Goal: Task Accomplishment & Management: Complete application form

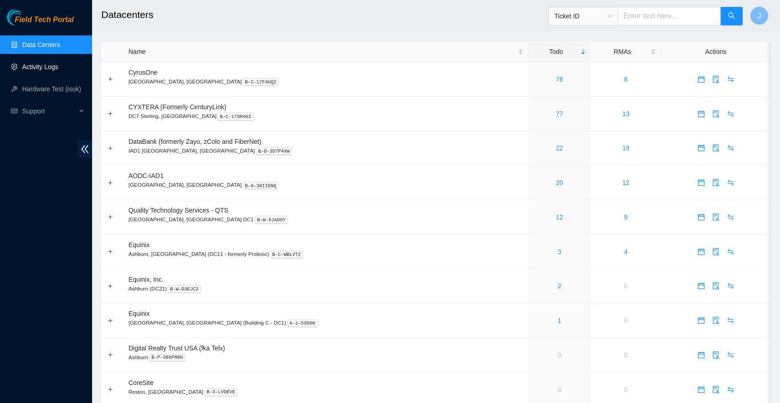
click at [37, 68] on link "Activity Logs" at bounding box center [40, 66] width 36 height 7
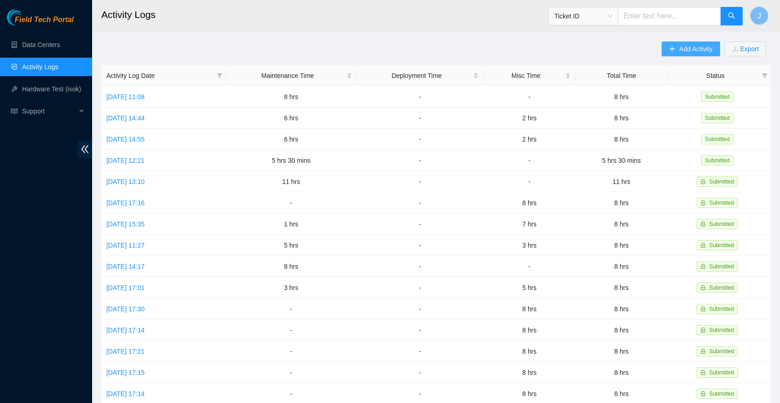
click at [694, 53] on span "Add Activity" at bounding box center [695, 49] width 33 height 10
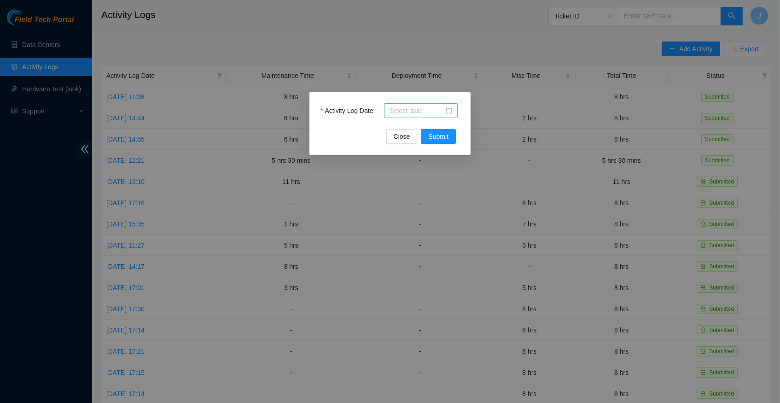
click at [446, 109] on div at bounding box center [421, 110] width 63 height 10
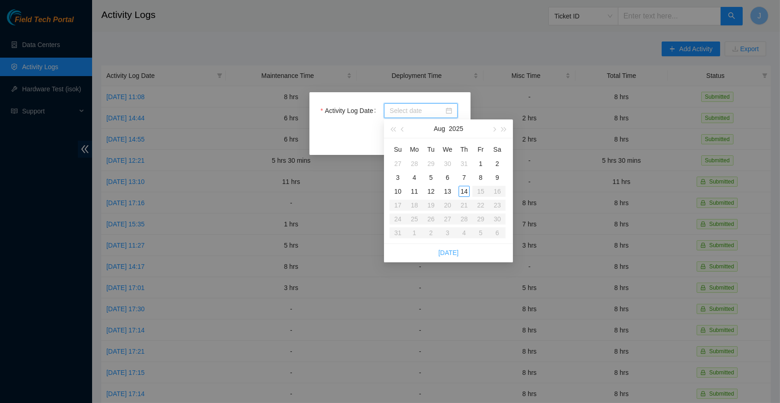
click at [450, 250] on link "[DATE]" at bounding box center [448, 252] width 20 height 7
type input "[DATE]"
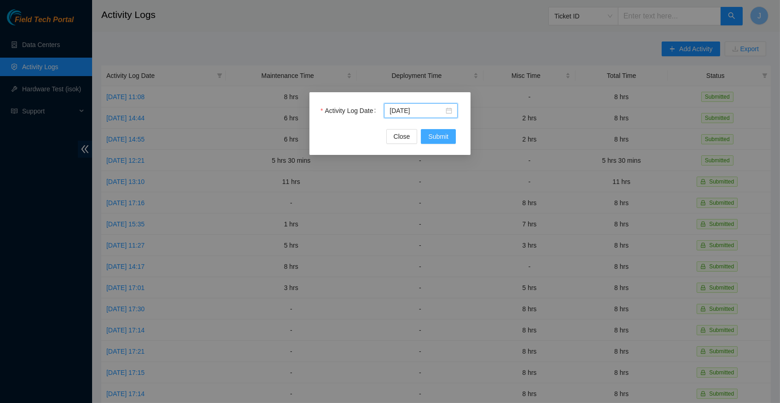
click at [434, 138] on span "Submit" at bounding box center [438, 136] width 20 height 10
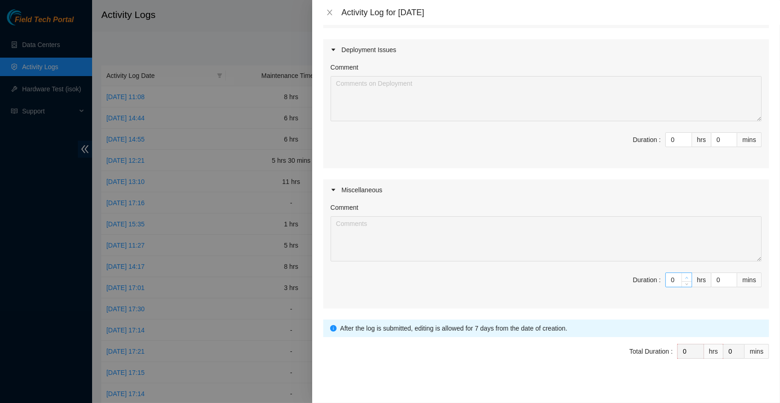
scroll to position [209, 0]
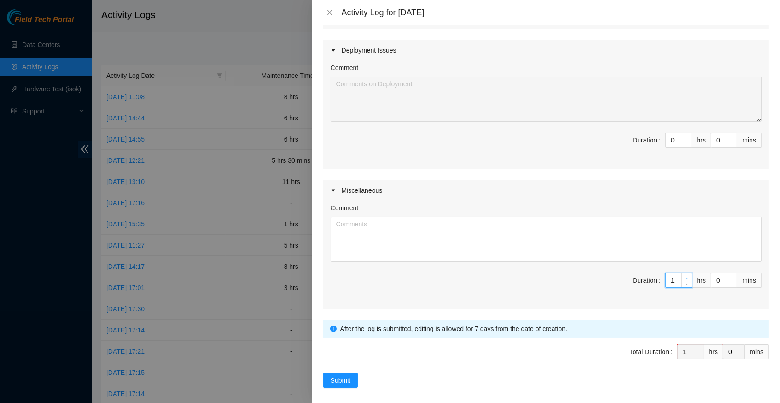
click at [686, 273] on span "Increase Value" at bounding box center [687, 277] width 10 height 8
type input "2"
click at [686, 273] on span "Increase Value" at bounding box center [687, 277] width 10 height 8
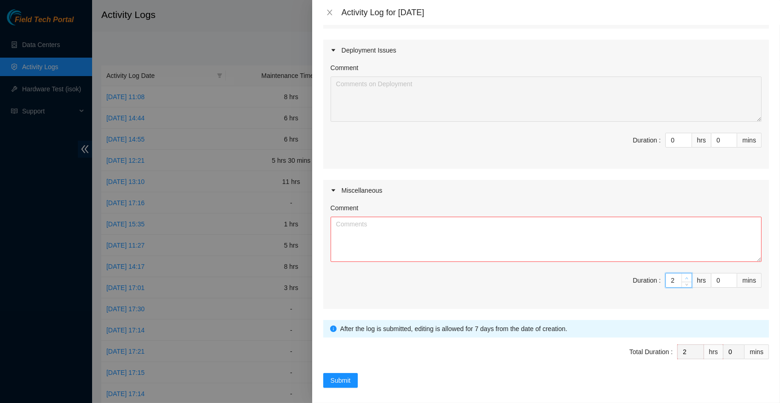
type input "4"
click at [686, 273] on span "Increase Value" at bounding box center [687, 277] width 10 height 8
type input "5"
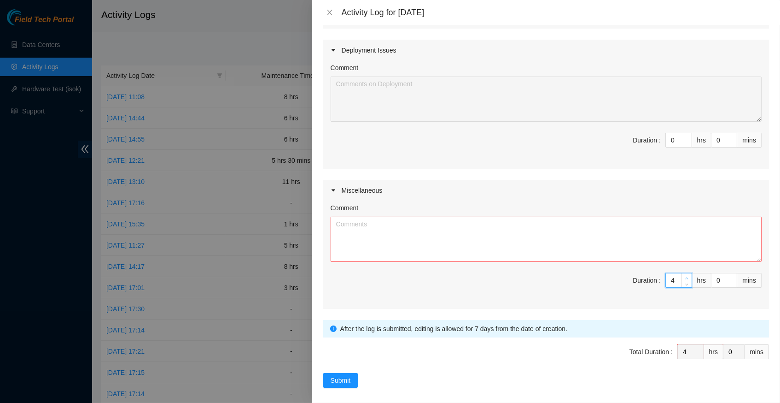
type input "5"
type input "6"
click at [686, 273] on span "Increase Value" at bounding box center [687, 277] width 10 height 8
type input "7"
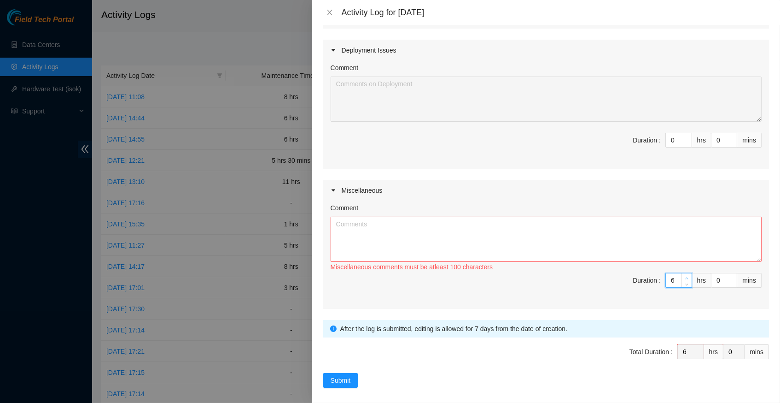
type input "7"
click at [686, 273] on span "Increase Value" at bounding box center [687, 277] width 10 height 8
type input "8"
click at [686, 273] on span "Increase Value" at bounding box center [687, 277] width 10 height 8
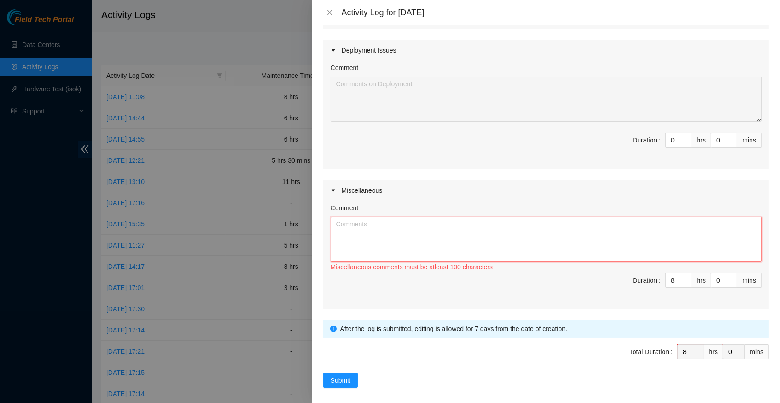
click at [508, 229] on textarea "Comment" at bounding box center [546, 238] width 431 height 45
paste textarea "Hey [PERSON_NAME], EOD Report, -prepped rack/adjusted rack posts took off blank…"
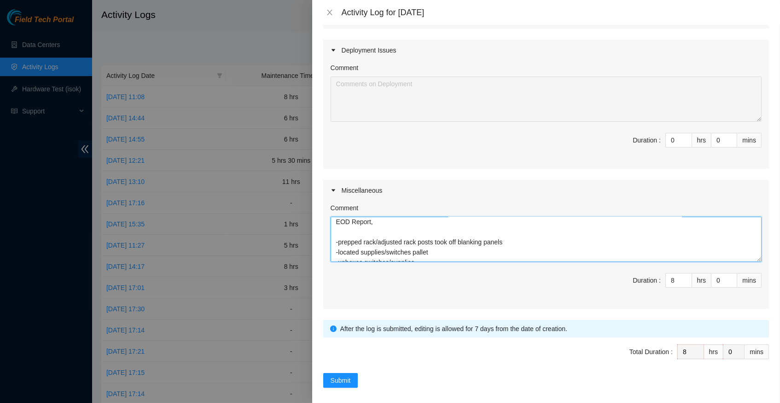
scroll to position [22, 0]
type textarea "Hey [PERSON_NAME], EOD Report, -prepped rack/adjusted rack posts took off blank…"
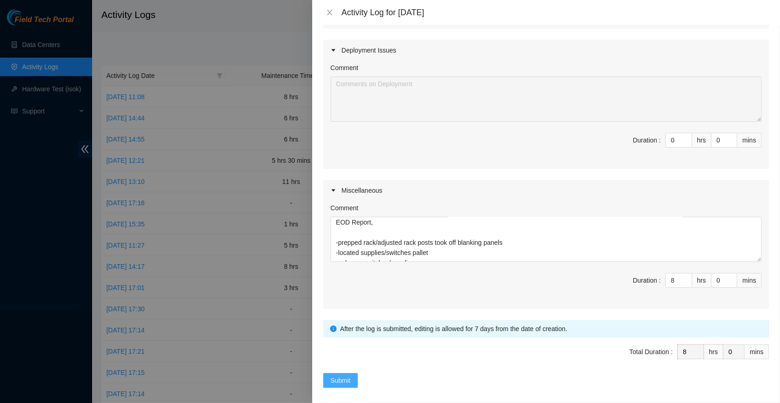
click at [347, 376] on span "Submit" at bounding box center [341, 380] width 20 height 10
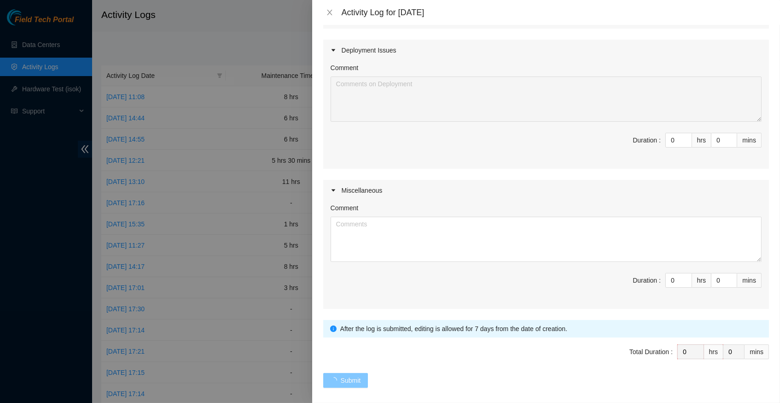
scroll to position [0, 0]
